Goal: Task Accomplishment & Management: Complete application form

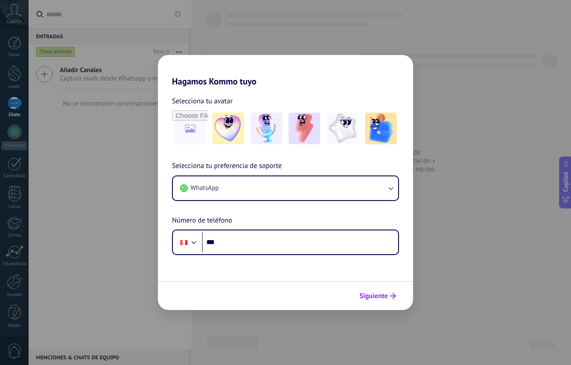
click at [370, 293] on span "Siguiente" at bounding box center [374, 296] width 29 height 6
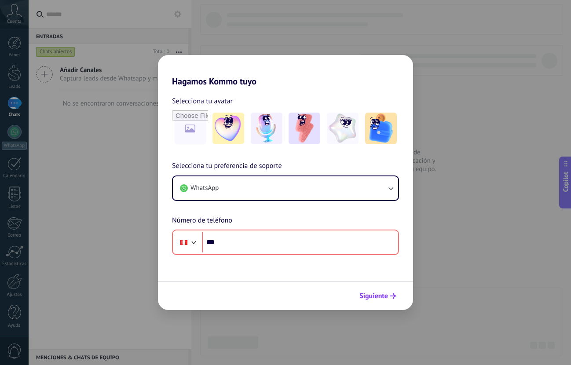
click at [370, 293] on span "Siguiente" at bounding box center [374, 296] width 29 height 6
drag, startPoint x: 450, startPoint y: 253, endPoint x: 450, endPoint y: 246, distance: 6.6
click at [450, 250] on div "Hagamos Kommo tuyo Selecciona tu avatar Selecciona tu preferencia de soporte Wh…" at bounding box center [285, 182] width 571 height 365
